Goal: Task Accomplishment & Management: Manage account settings

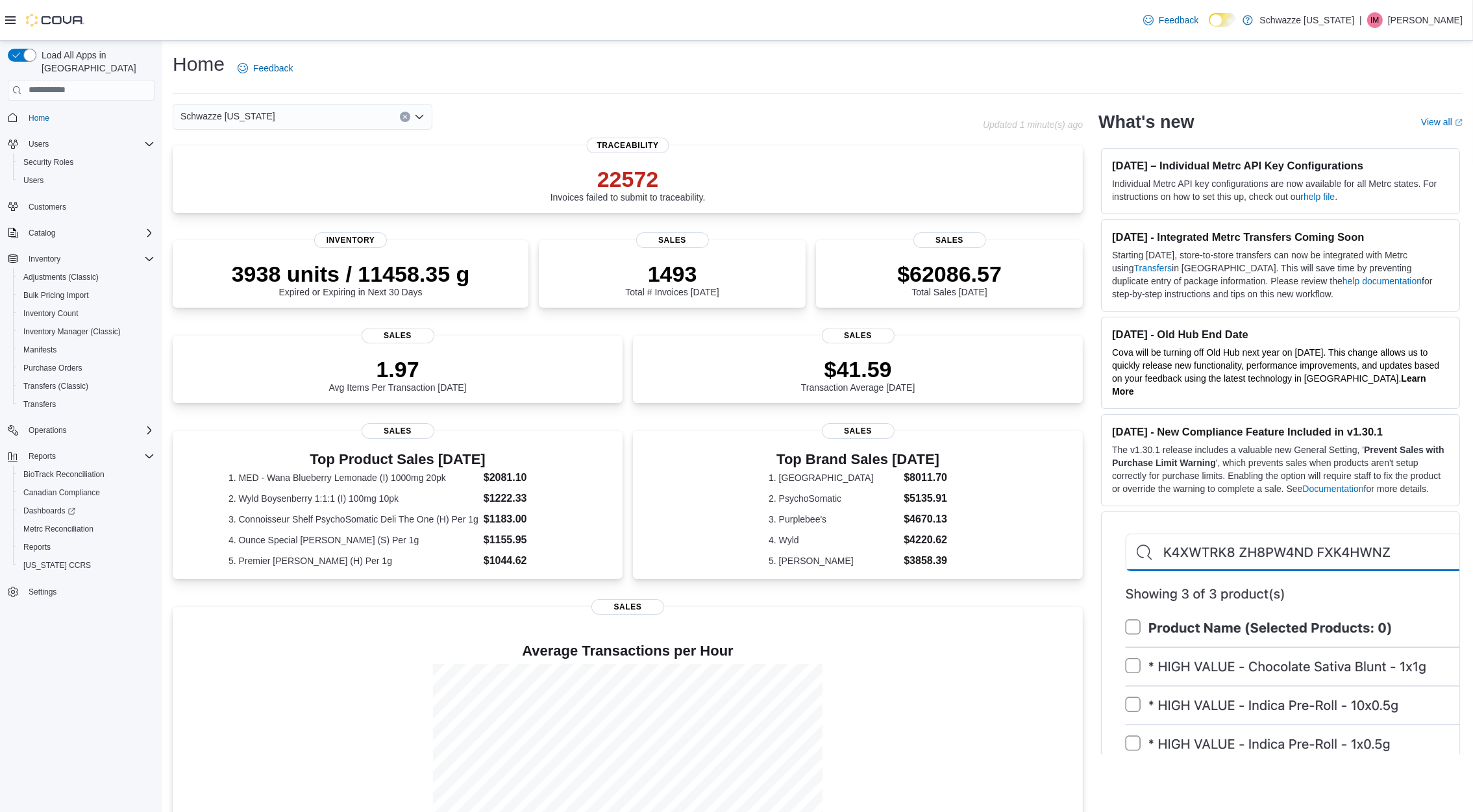
click at [1436, 13] on p "Ian Morrisey" at bounding box center [1425, 20] width 75 height 15
click at [1365, 128] on span "Sign Out" at bounding box center [1379, 132] width 35 height 13
